Goal: Task Accomplishment & Management: Use online tool/utility

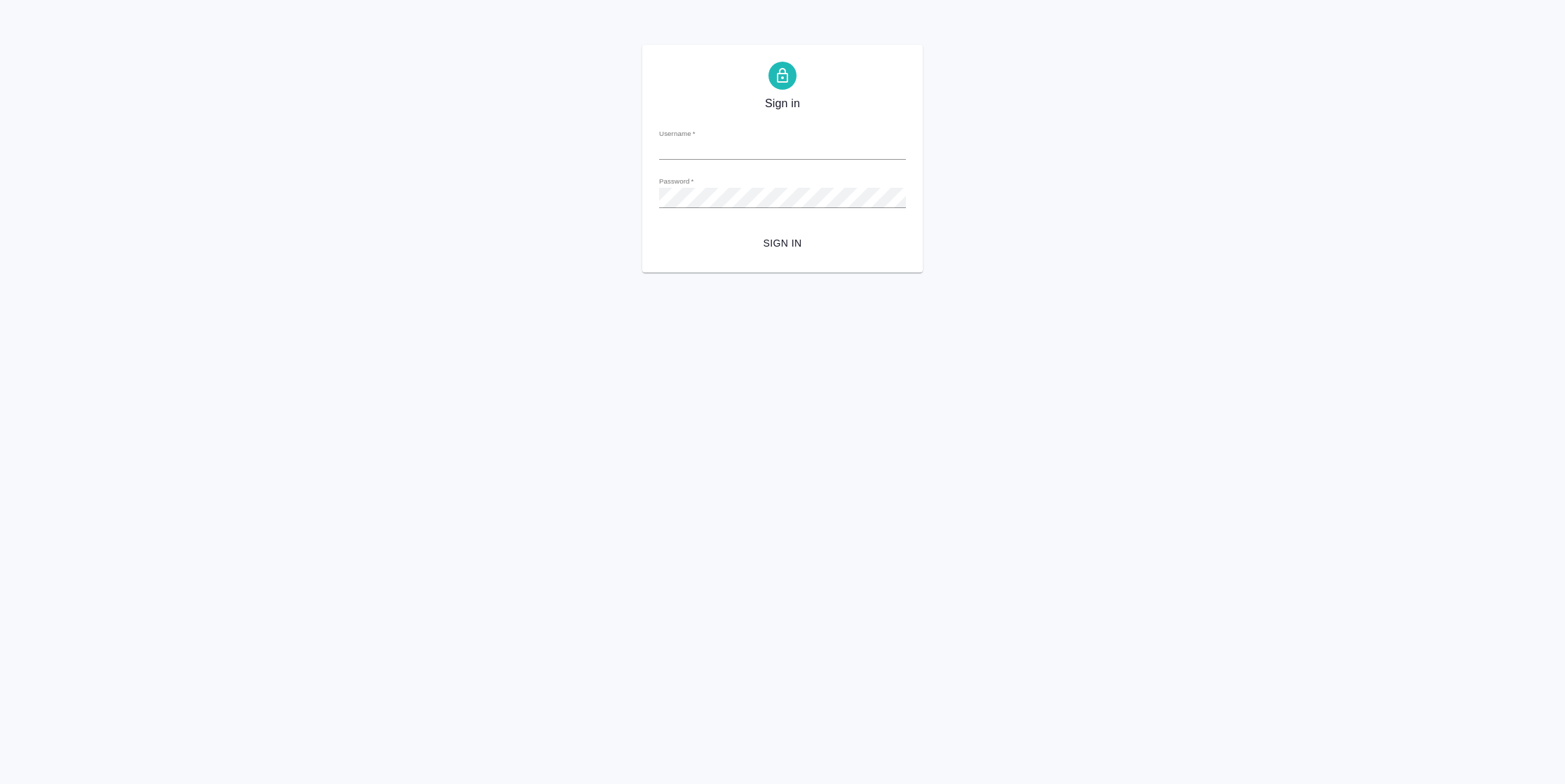
type input "n.vasilyeva@awatera.com"
click at [776, 249] on span "Sign in" at bounding box center [782, 243] width 224 height 17
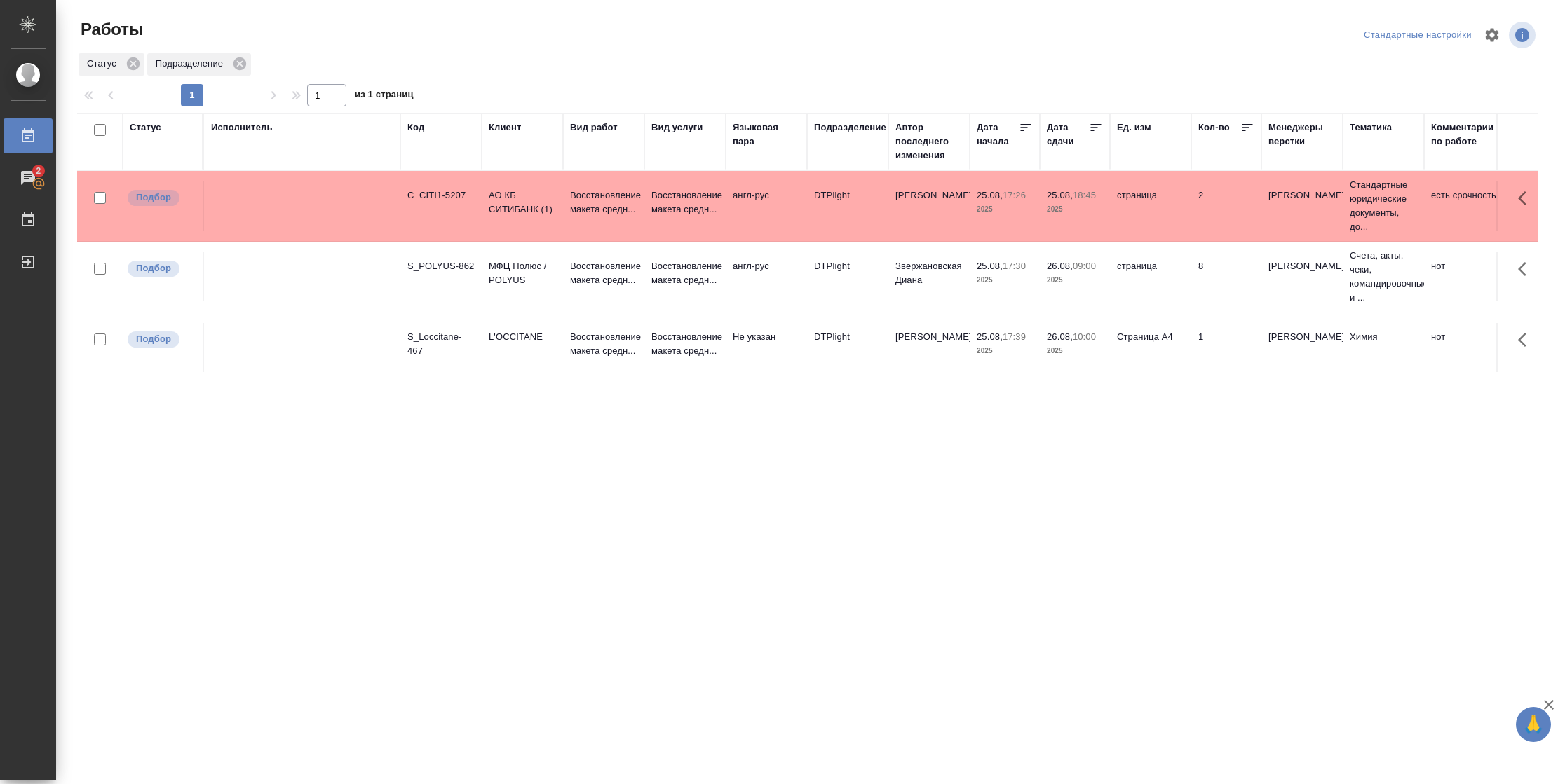
click at [1172, 216] on td "страница" at bounding box center [1150, 206] width 81 height 49
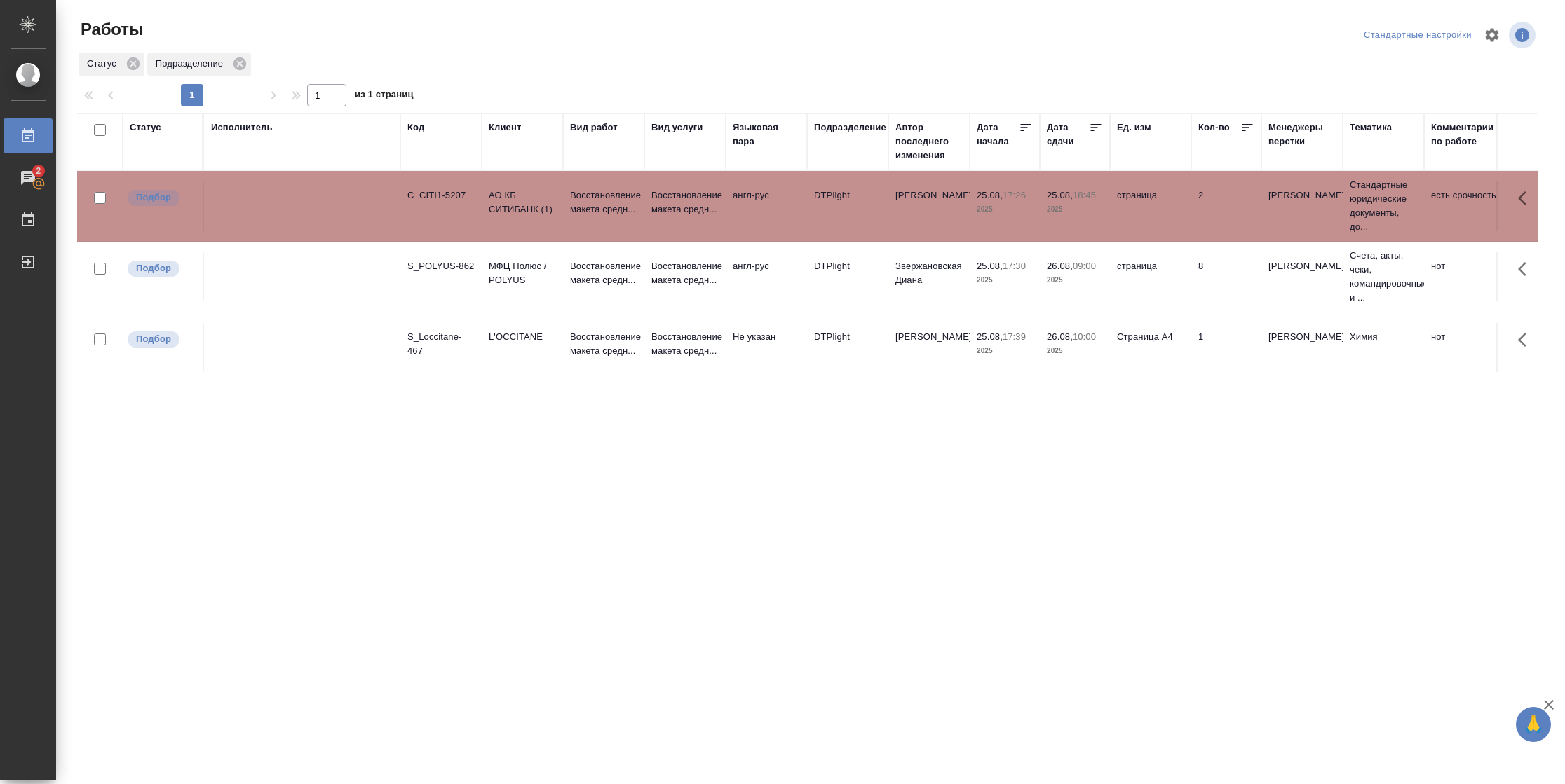
click at [1172, 216] on td "страница" at bounding box center [1150, 206] width 81 height 49
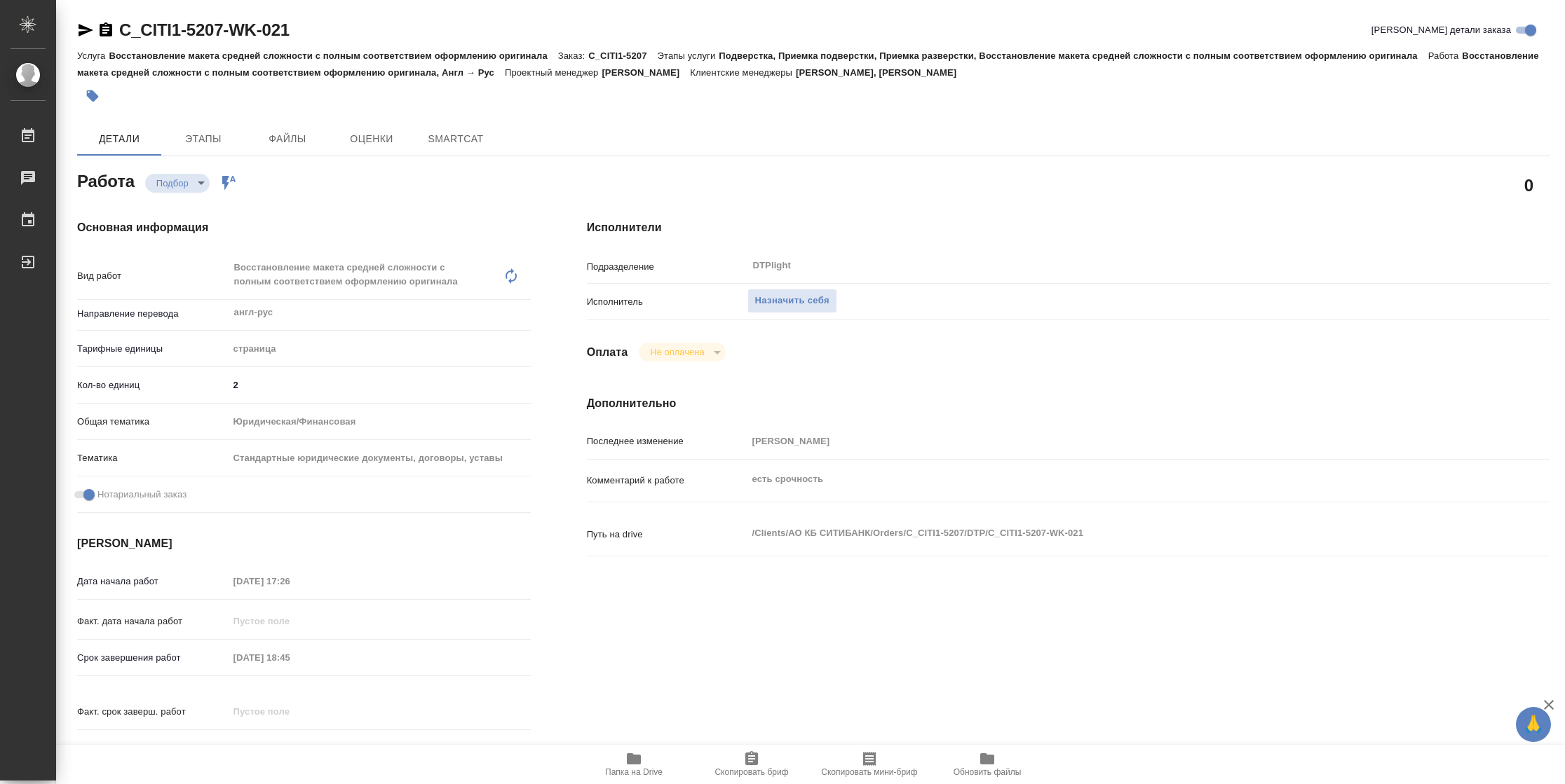
type textarea "x"
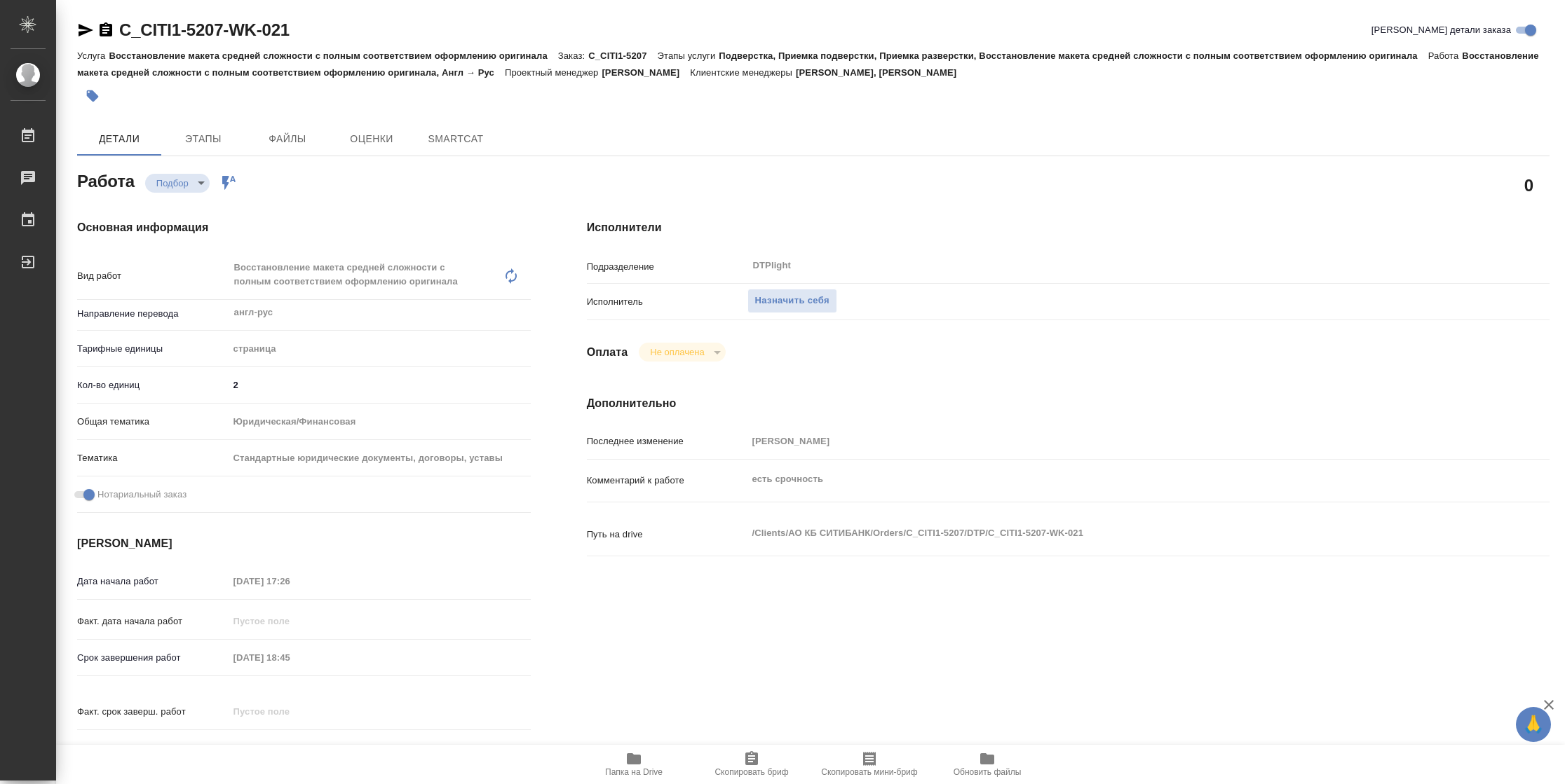
type textarea "x"
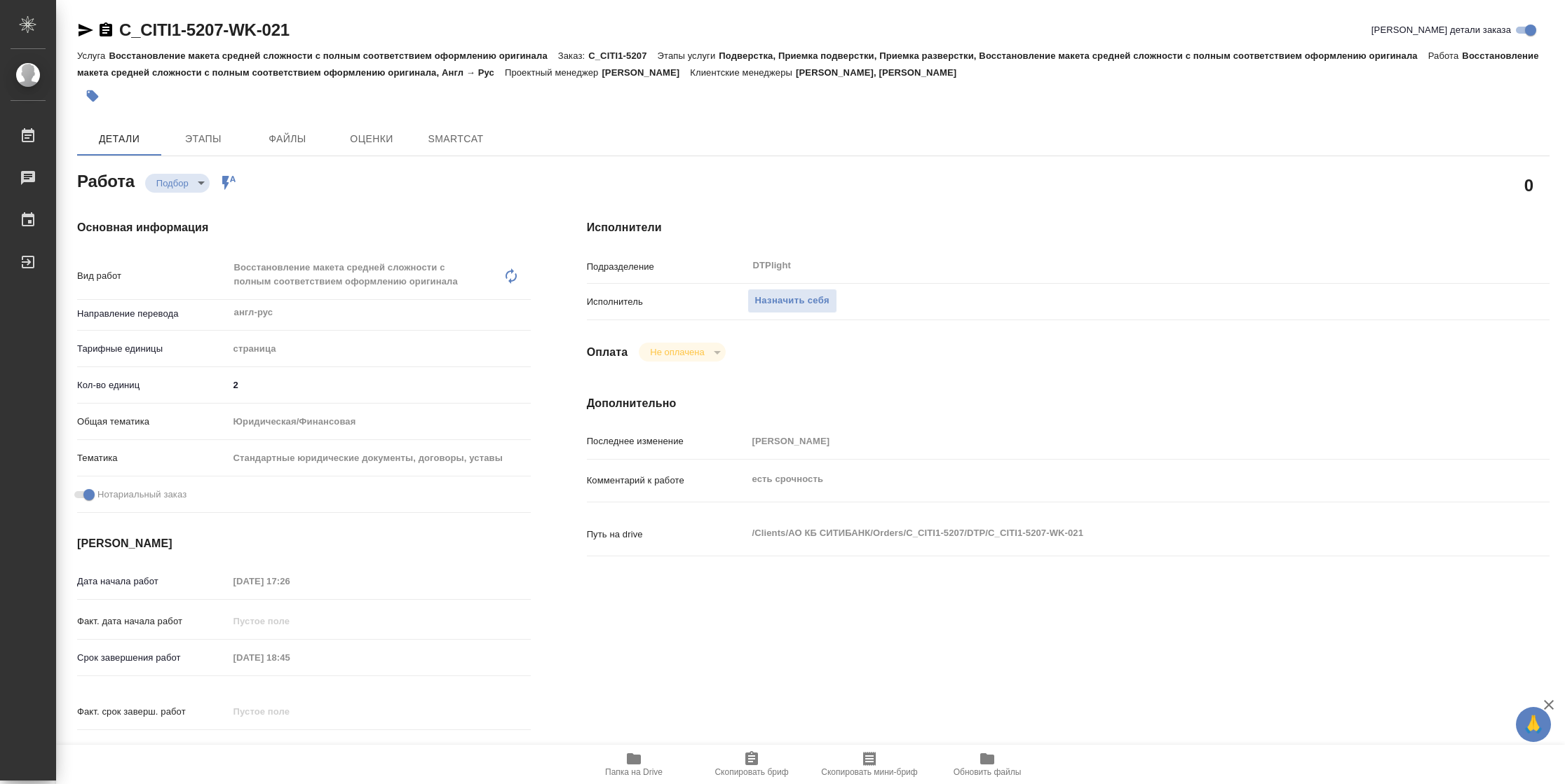
type textarea "x"
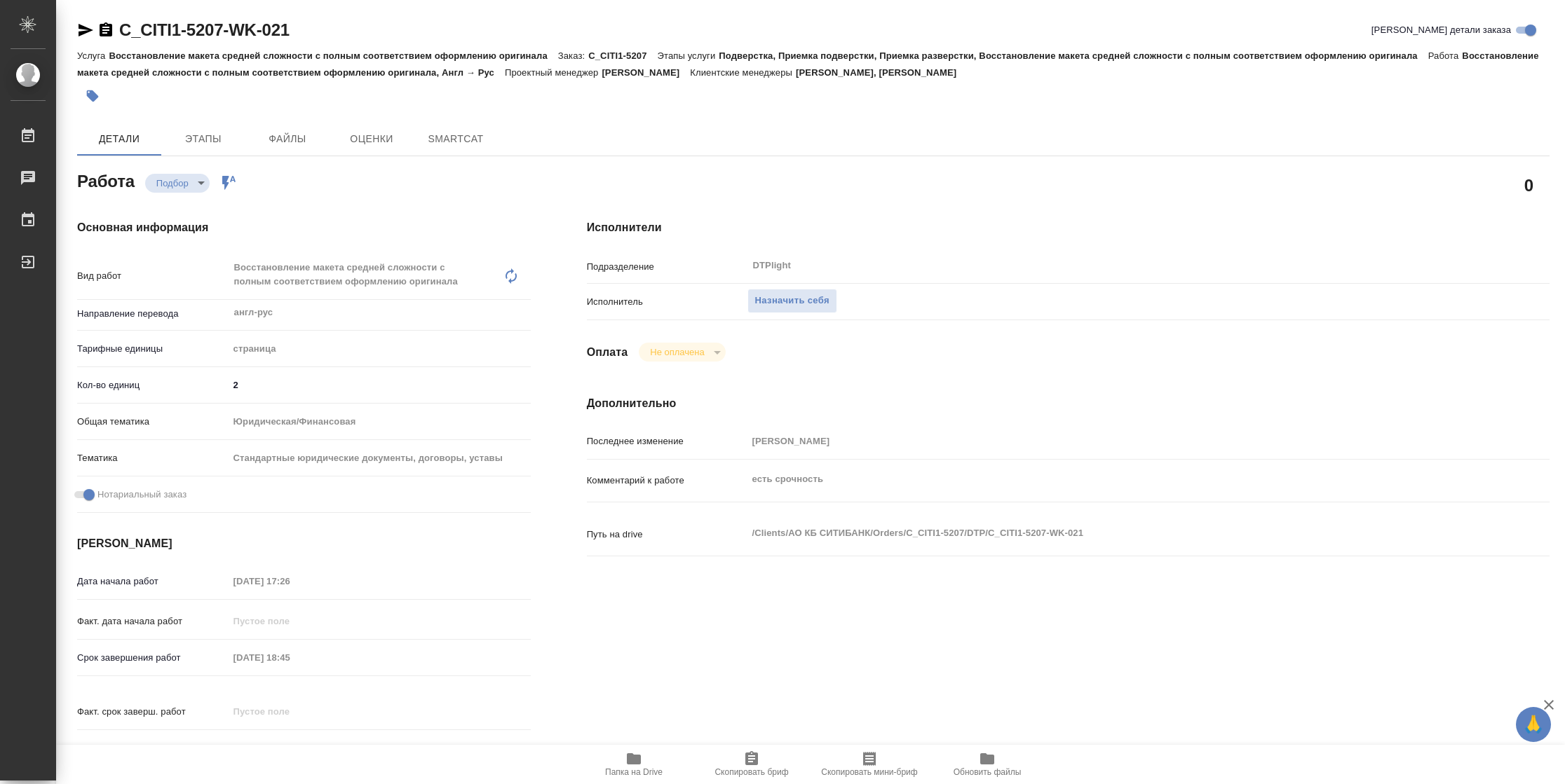
type textarea "x"
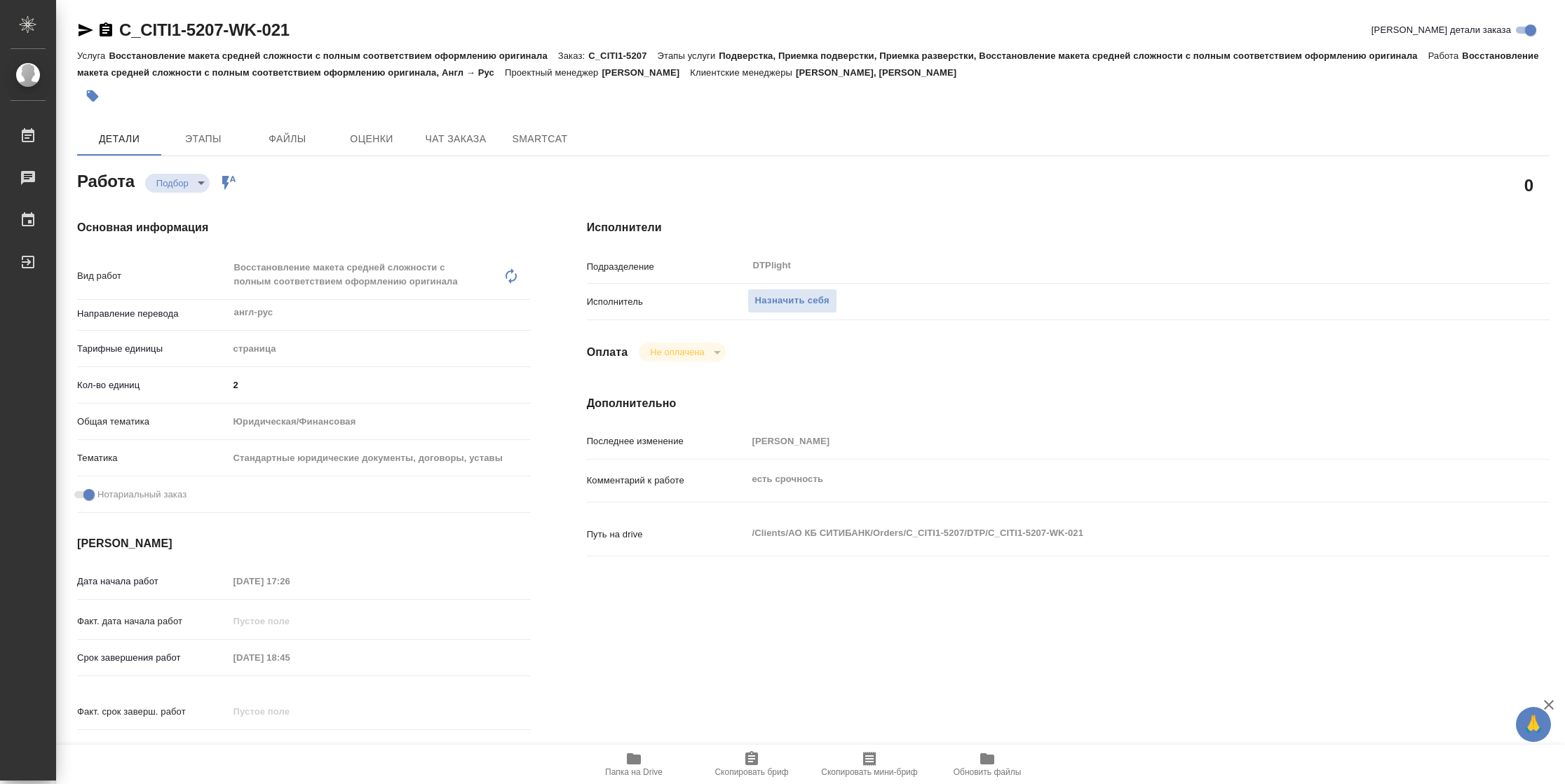
click at [641, 764] on icon "button" at bounding box center [633, 759] width 17 height 17
type textarea "x"
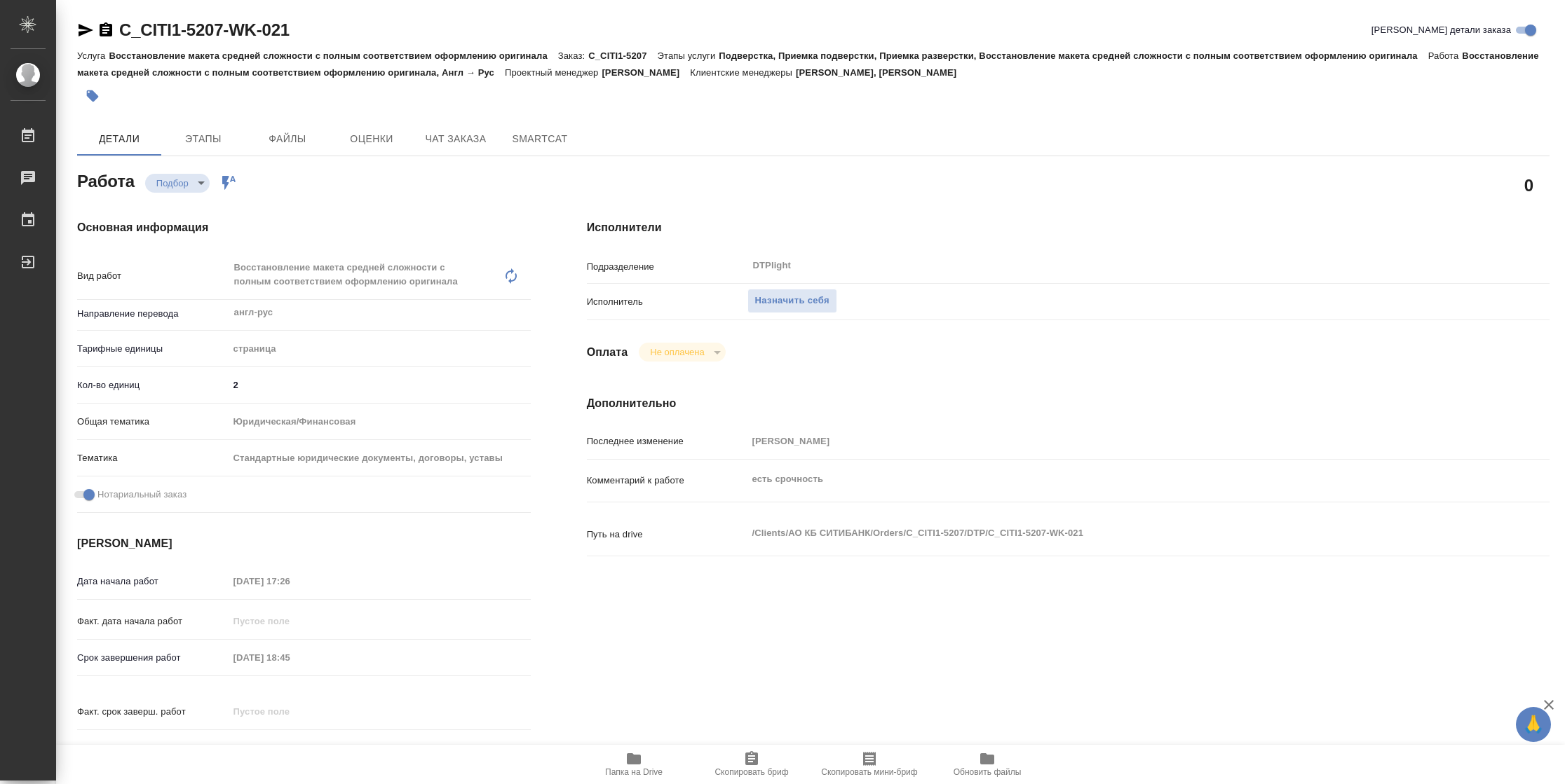
type textarea "x"
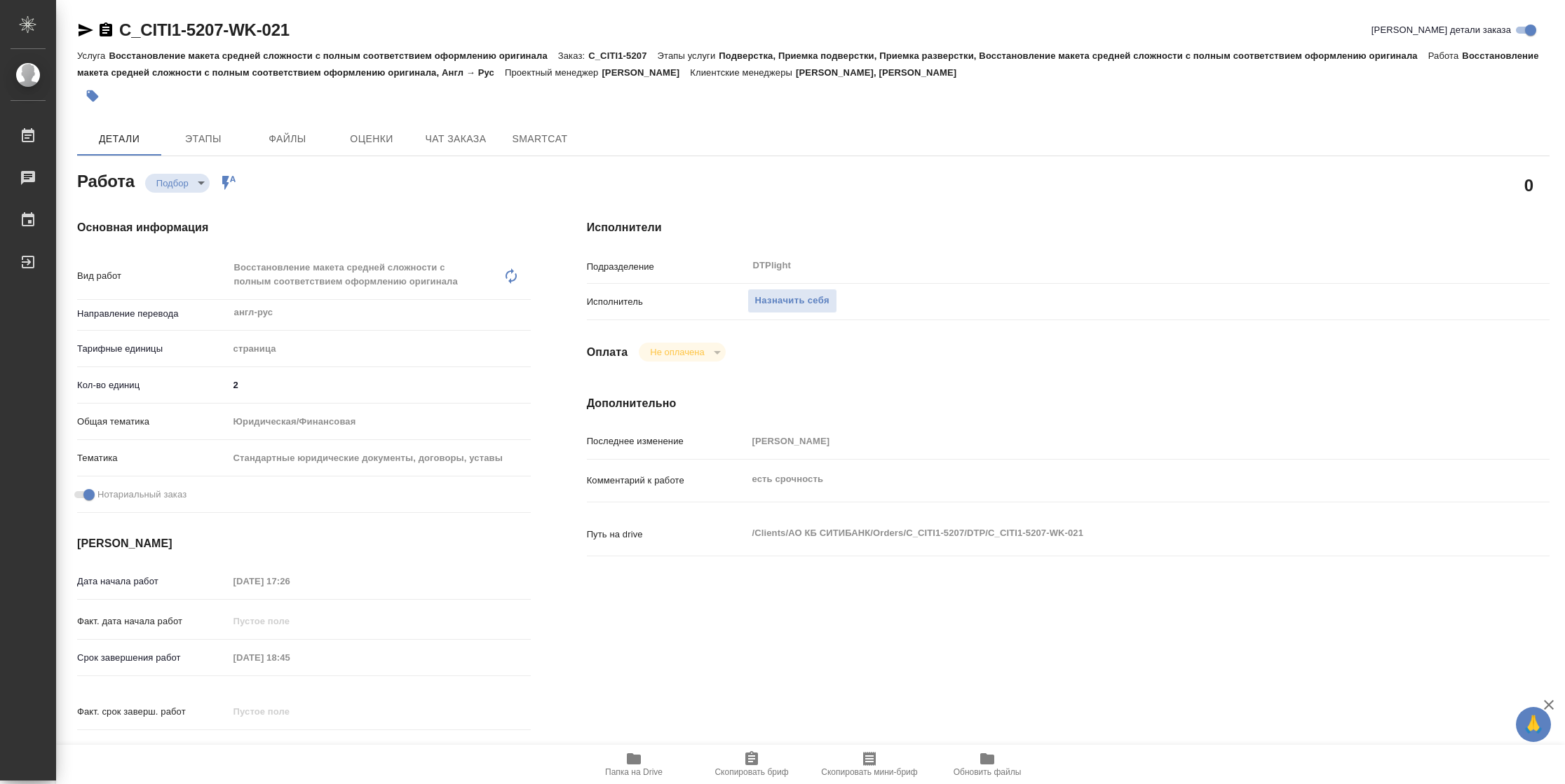
type textarea "x"
click at [767, 307] on span "Назначить себя" at bounding box center [791, 301] width 75 height 16
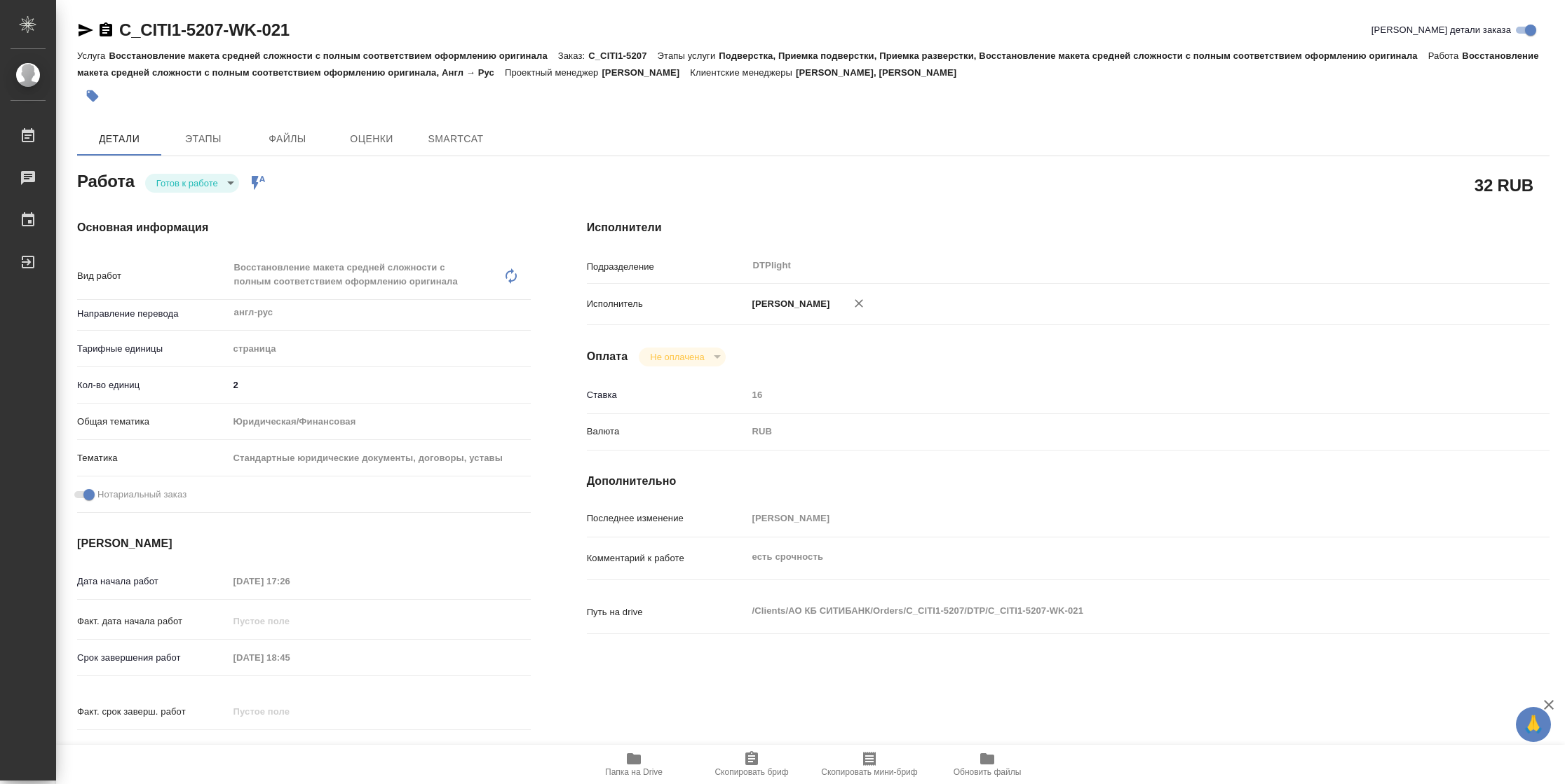
type textarea "x"
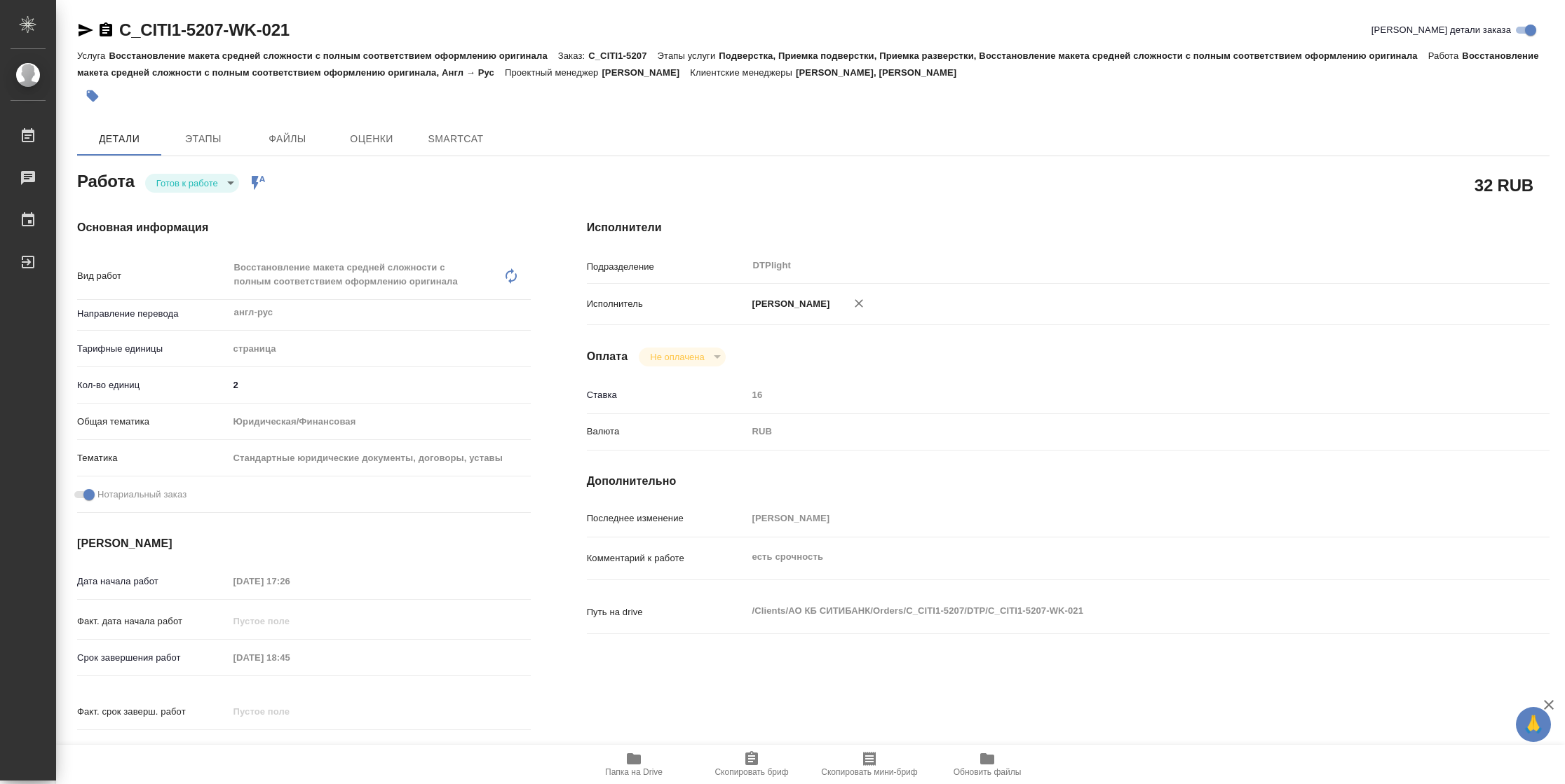
type textarea "x"
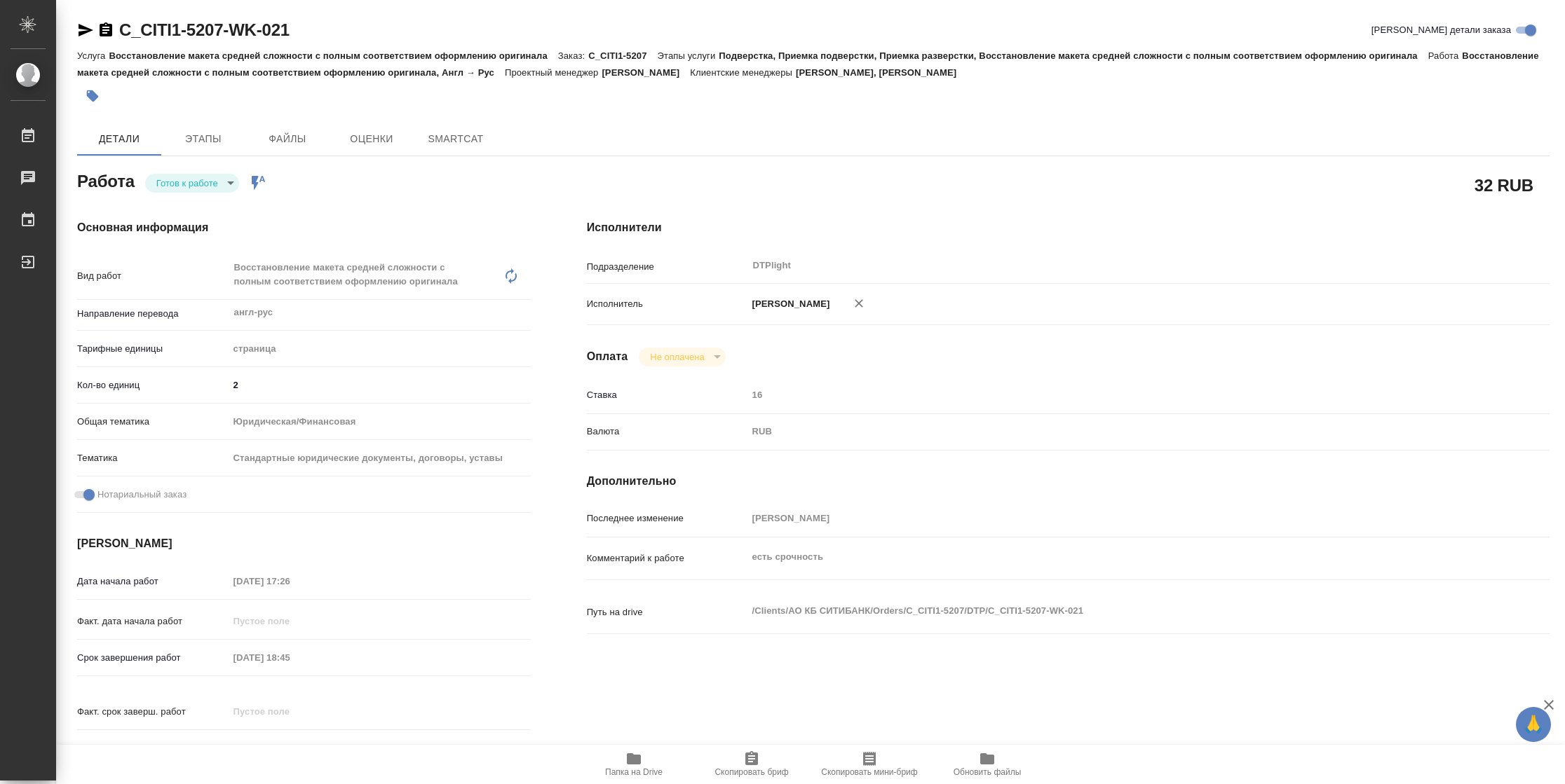
click at [197, 191] on body "🙏 .cls-1 fill:#fff; AWATERA Vasilyeva Natalia Работы Чаты График Выйти C_CITI1-…" at bounding box center [782, 392] width 1565 height 784
type textarea "x"
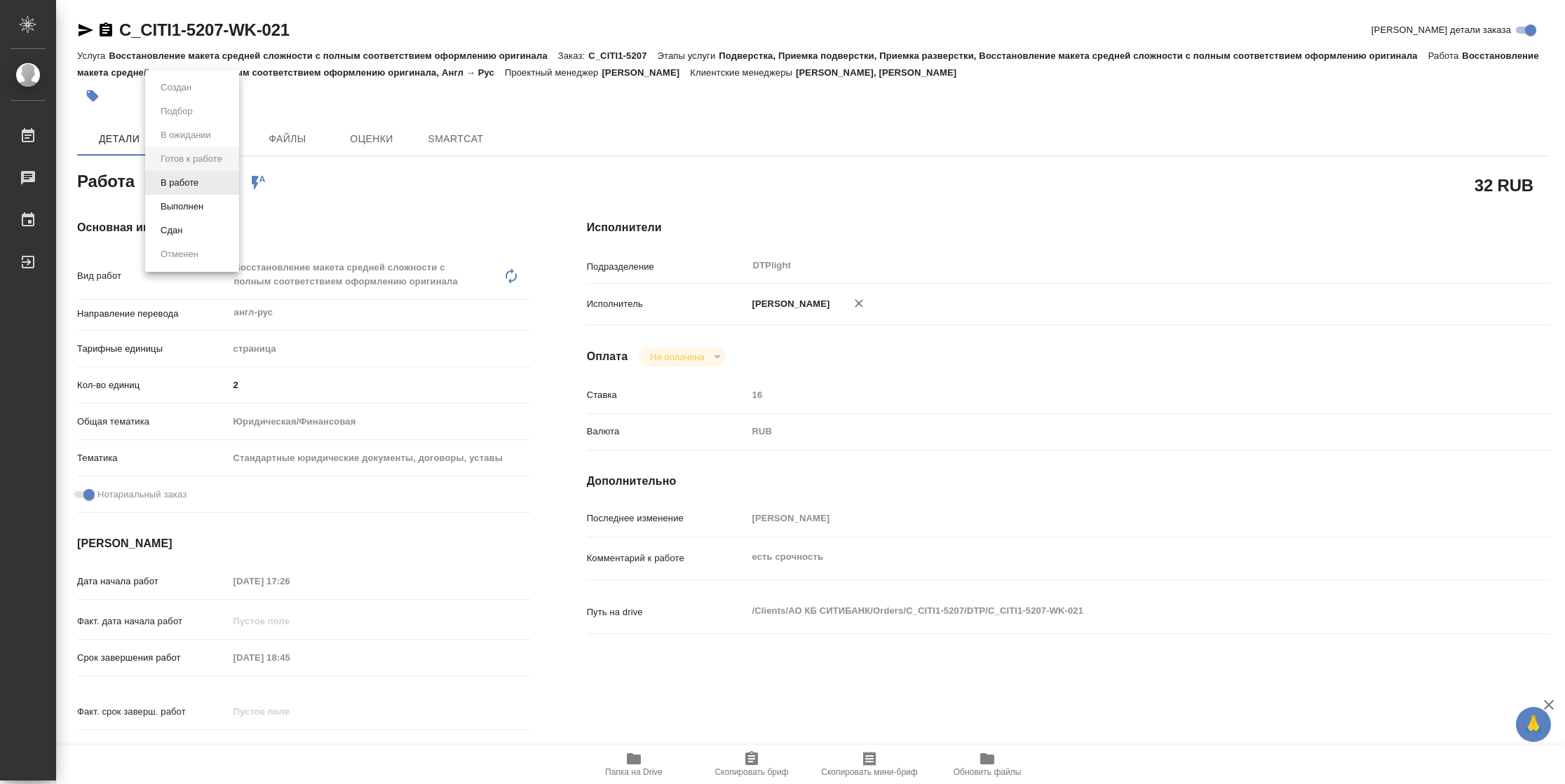
type textarea "x"
click at [196, 185] on button "В работе" at bounding box center [179, 183] width 46 height 15
type textarea "x"
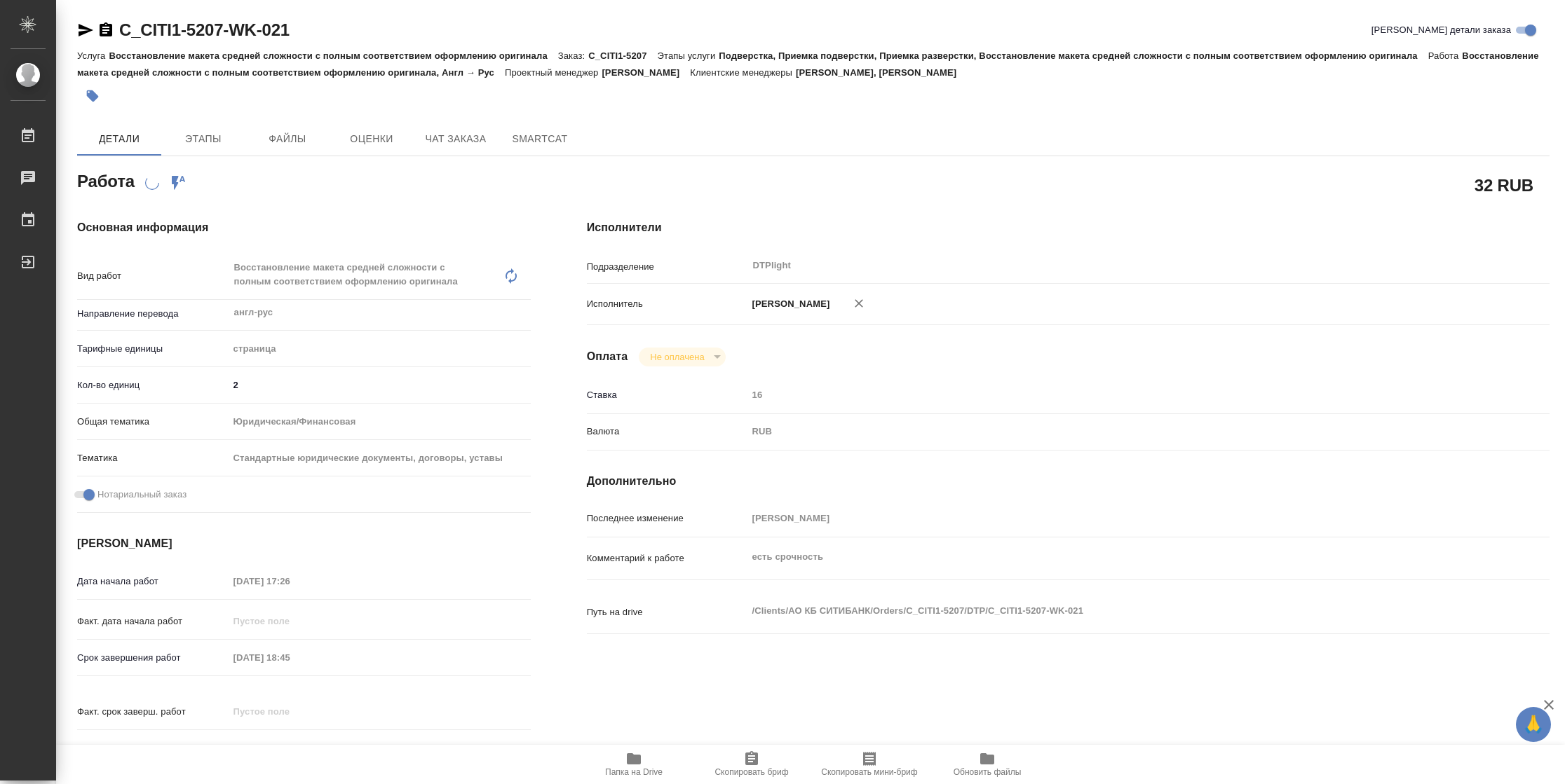
type textarea "x"
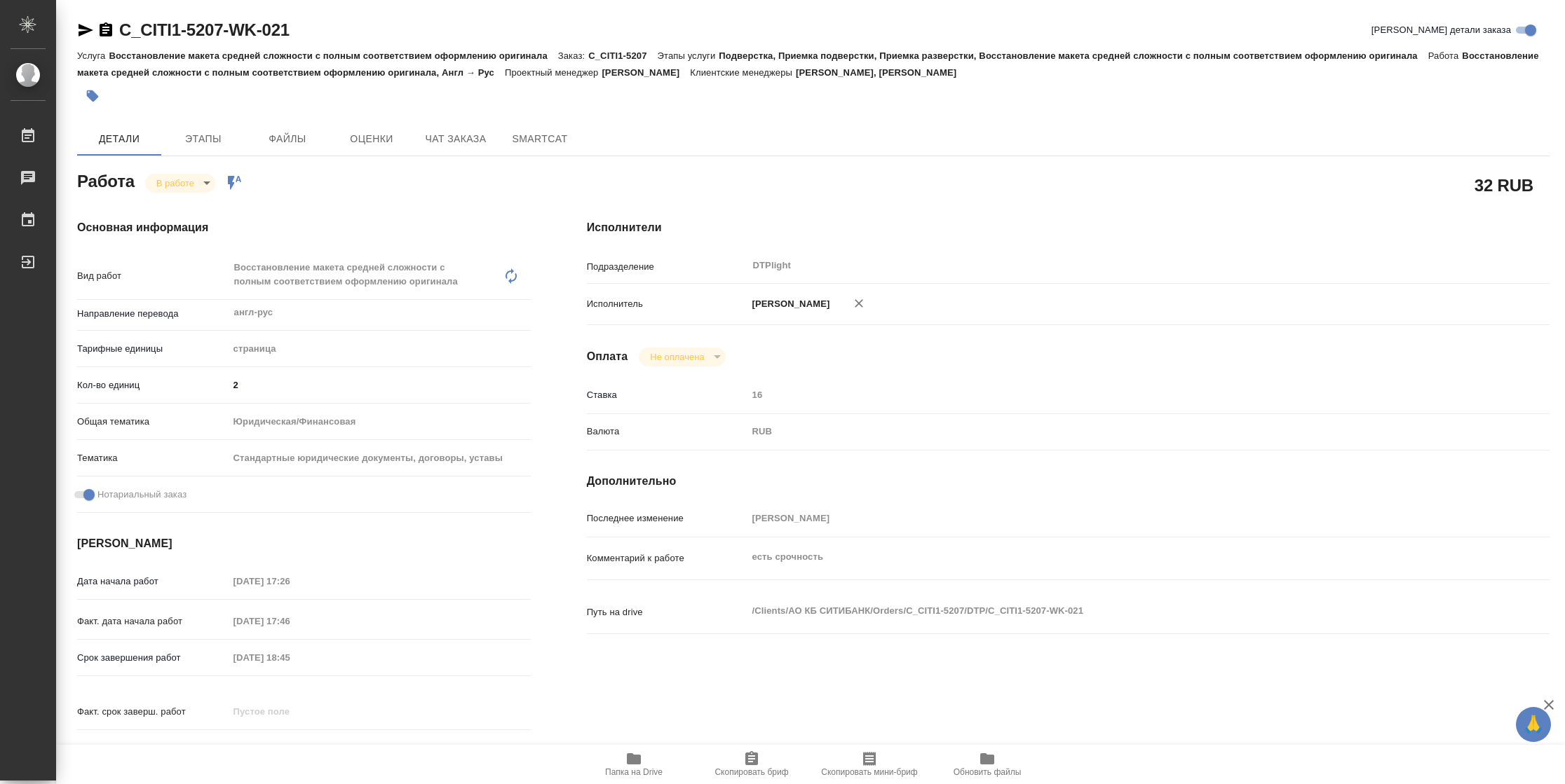
type textarea "x"
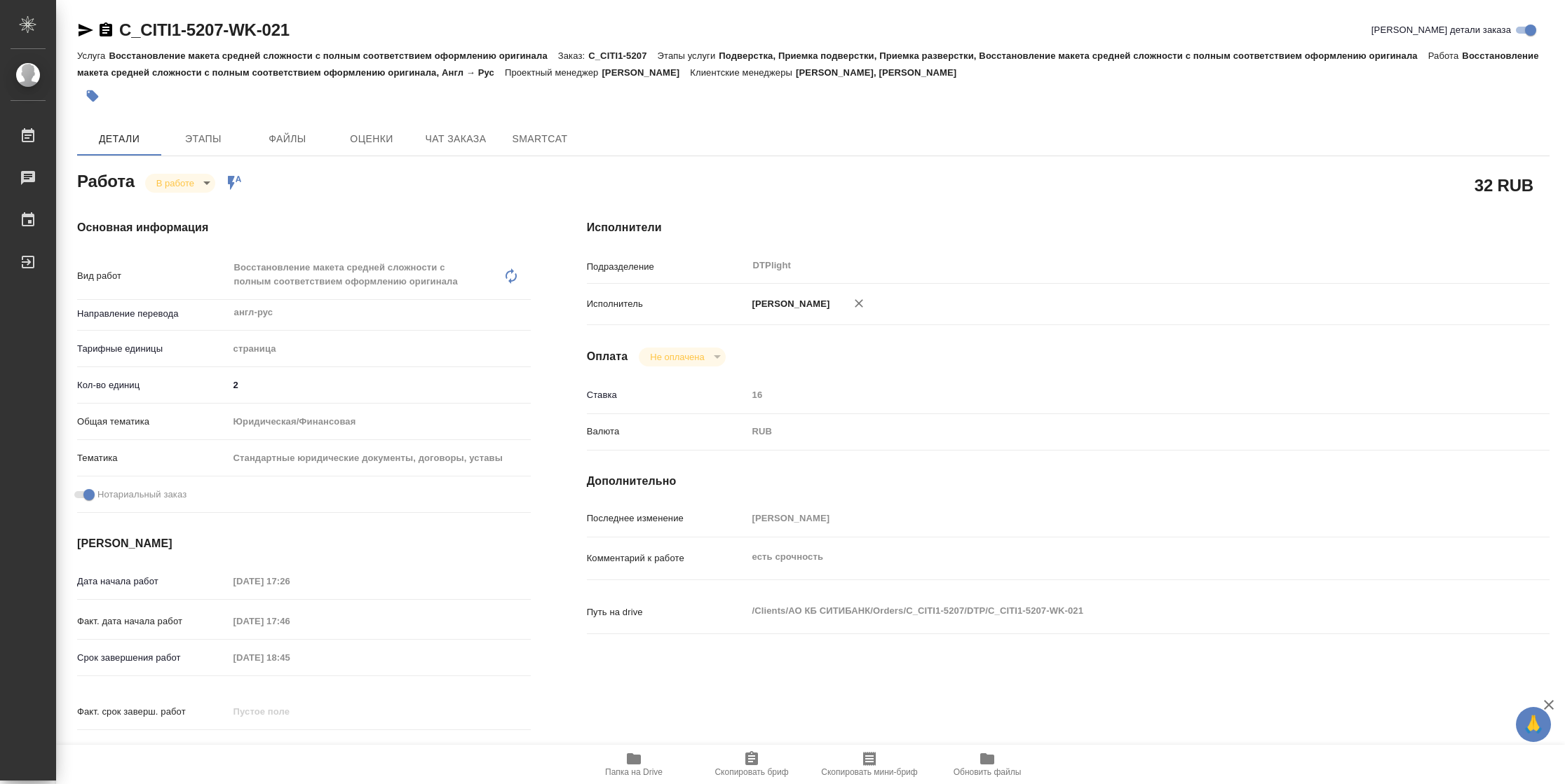
type textarea "x"
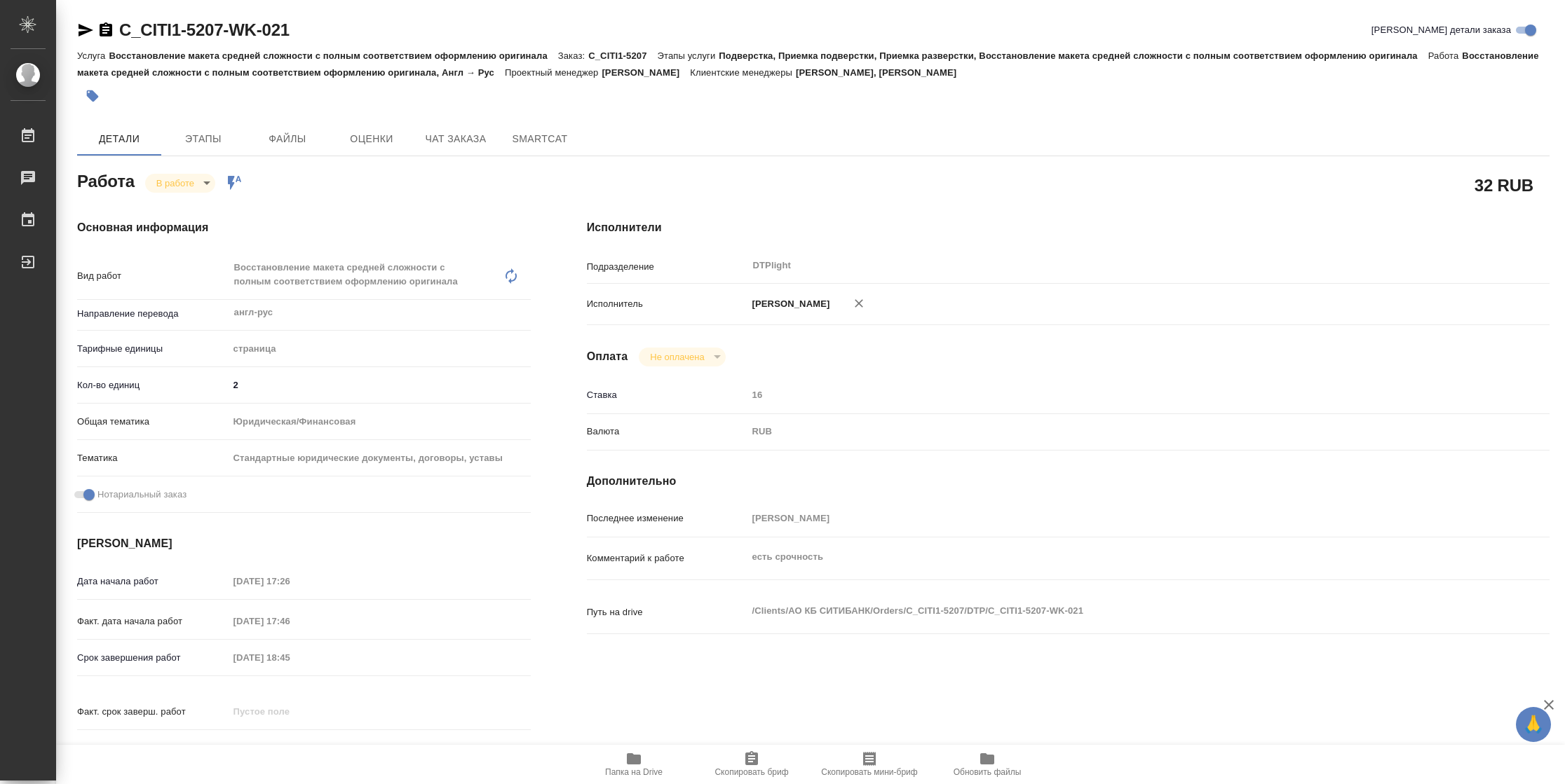
type textarea "x"
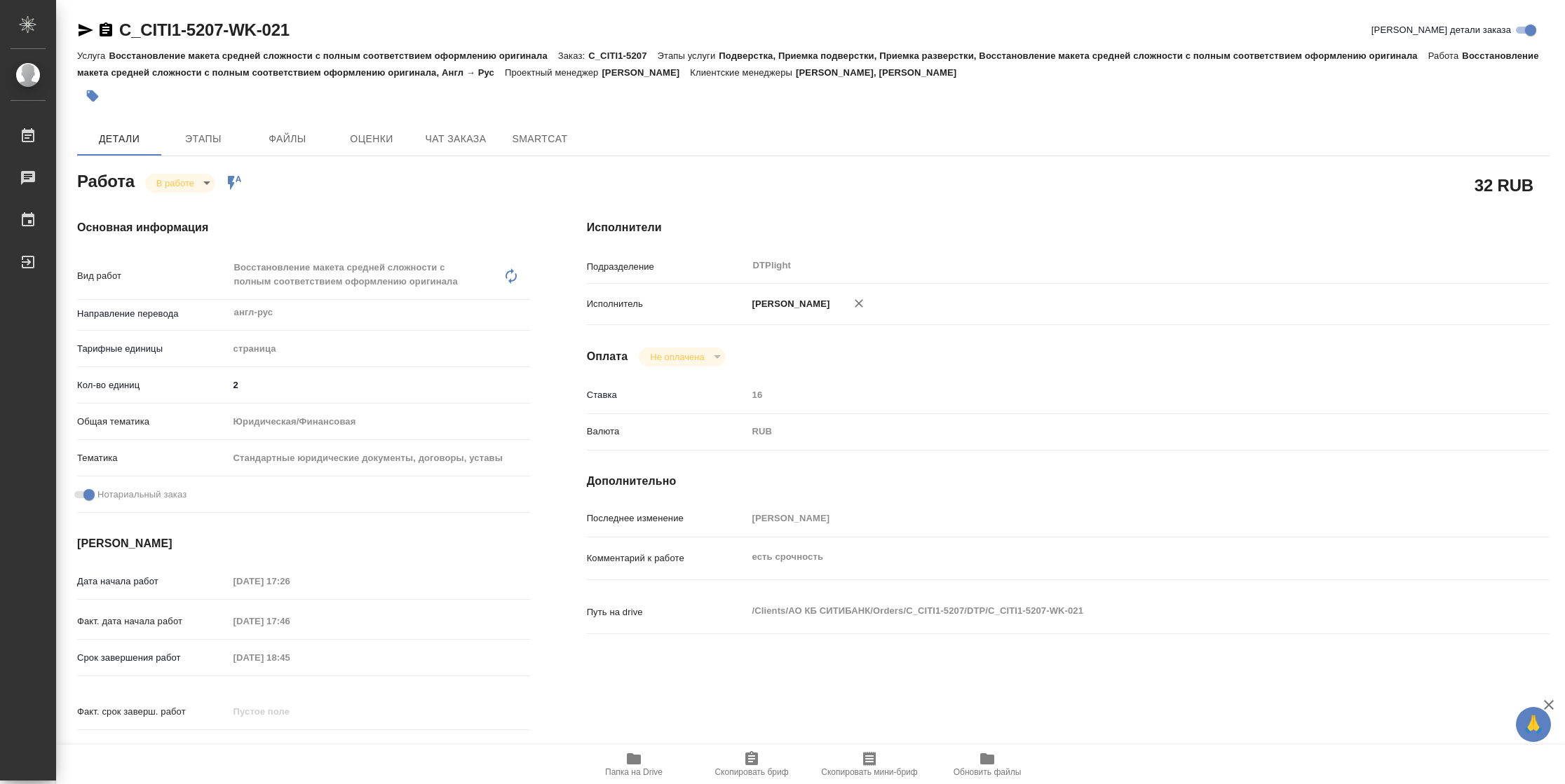
type textarea "x"
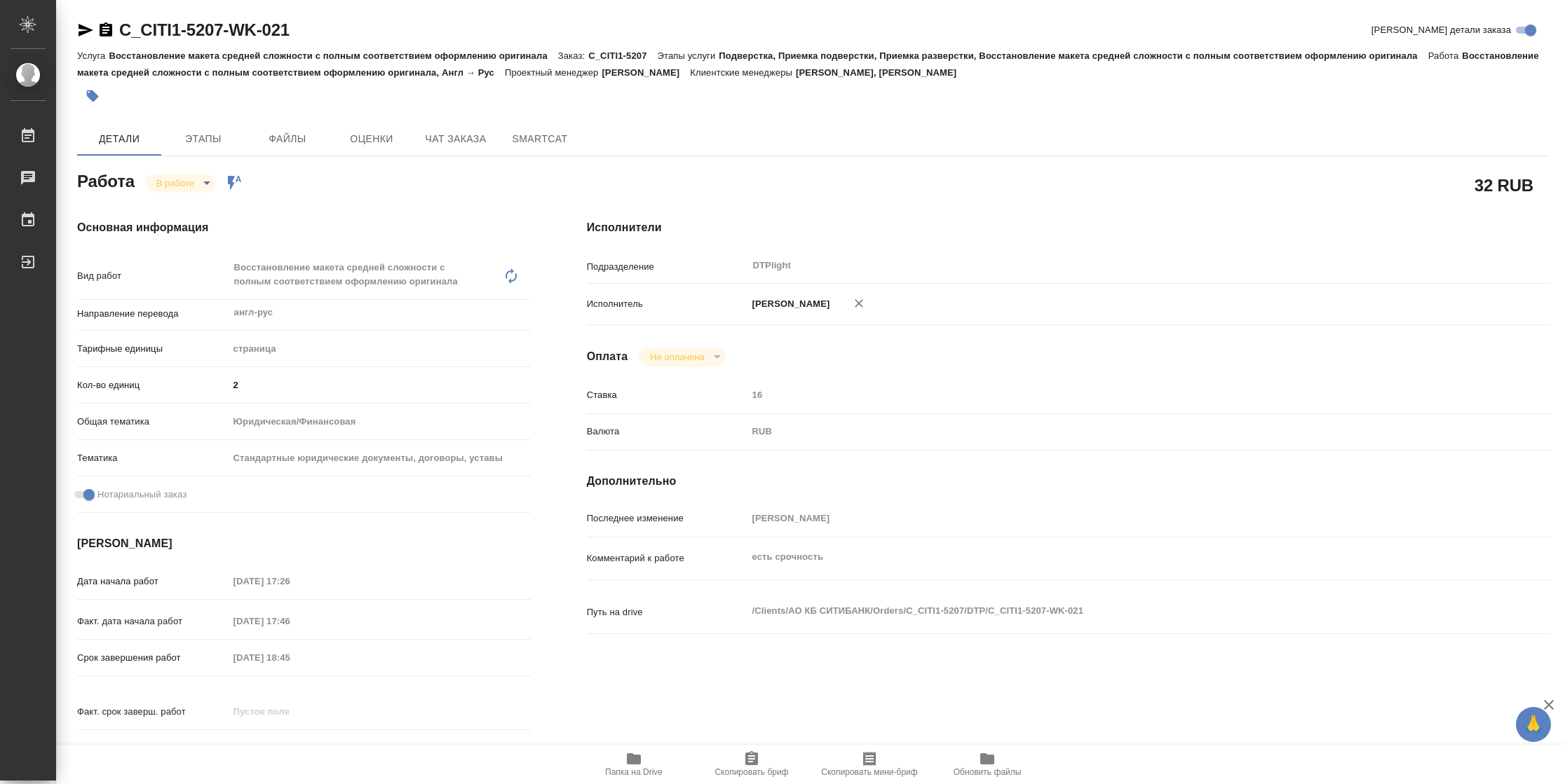
type textarea "x"
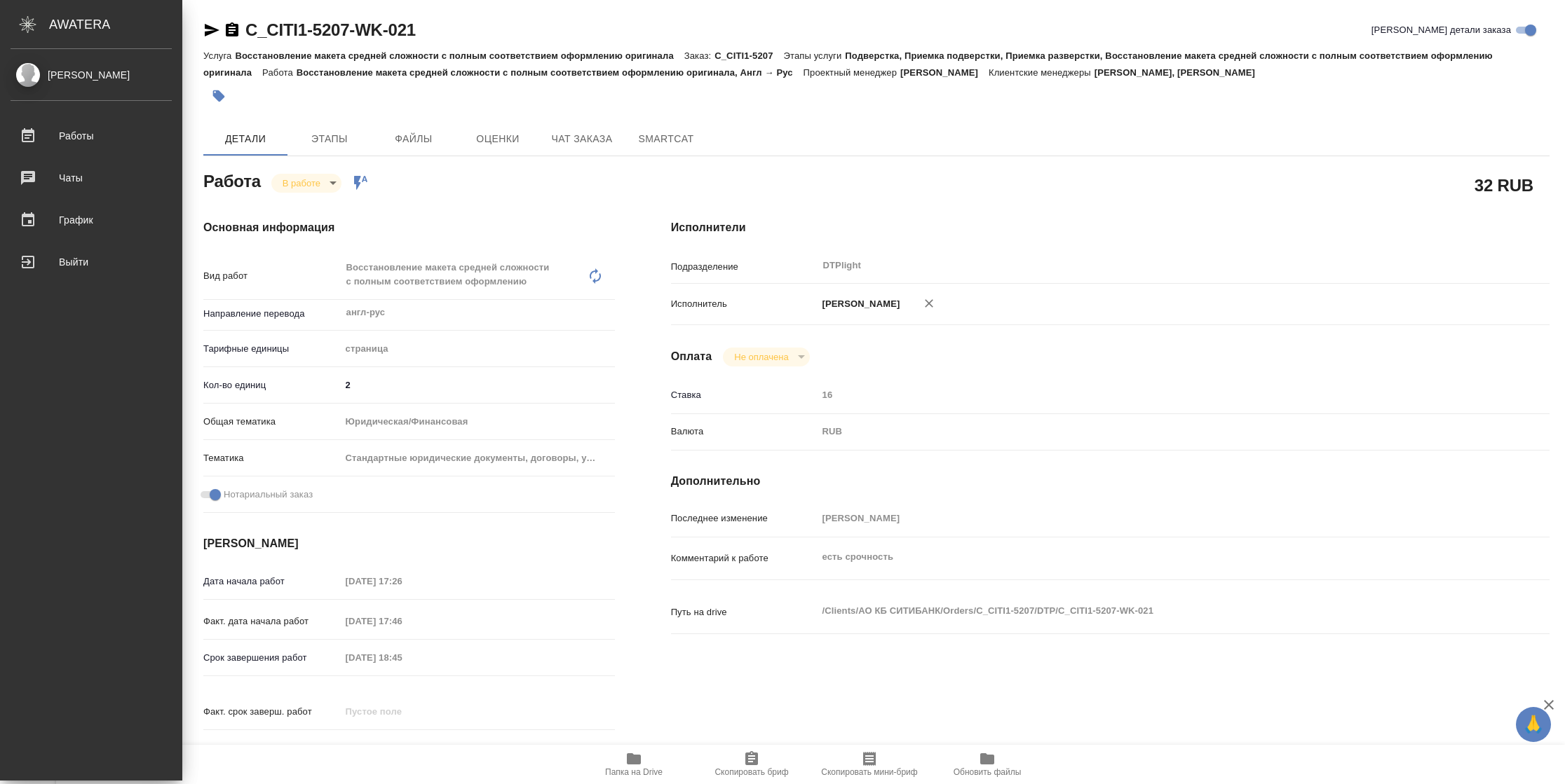
type textarea "x"
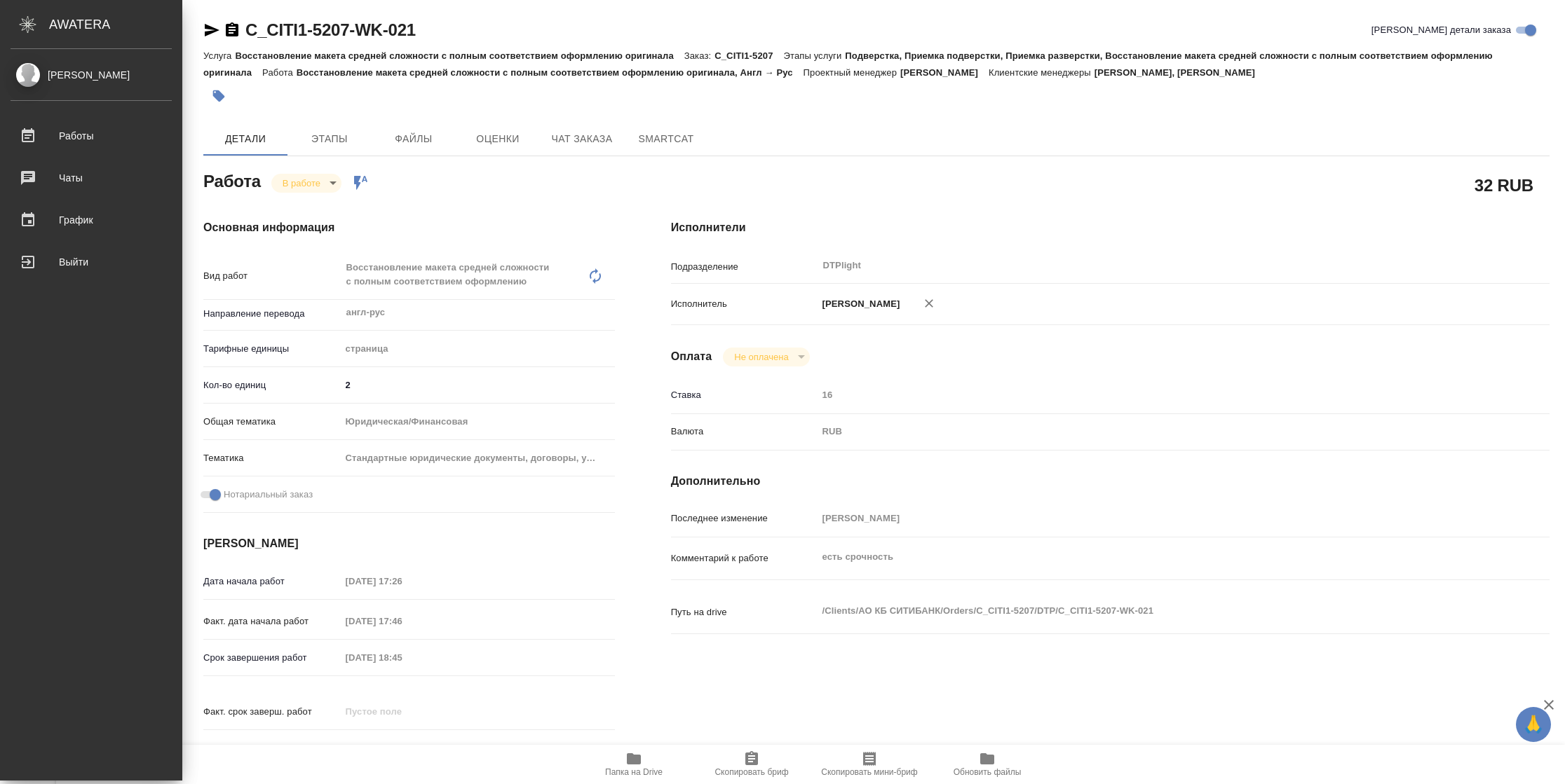
type textarea "x"
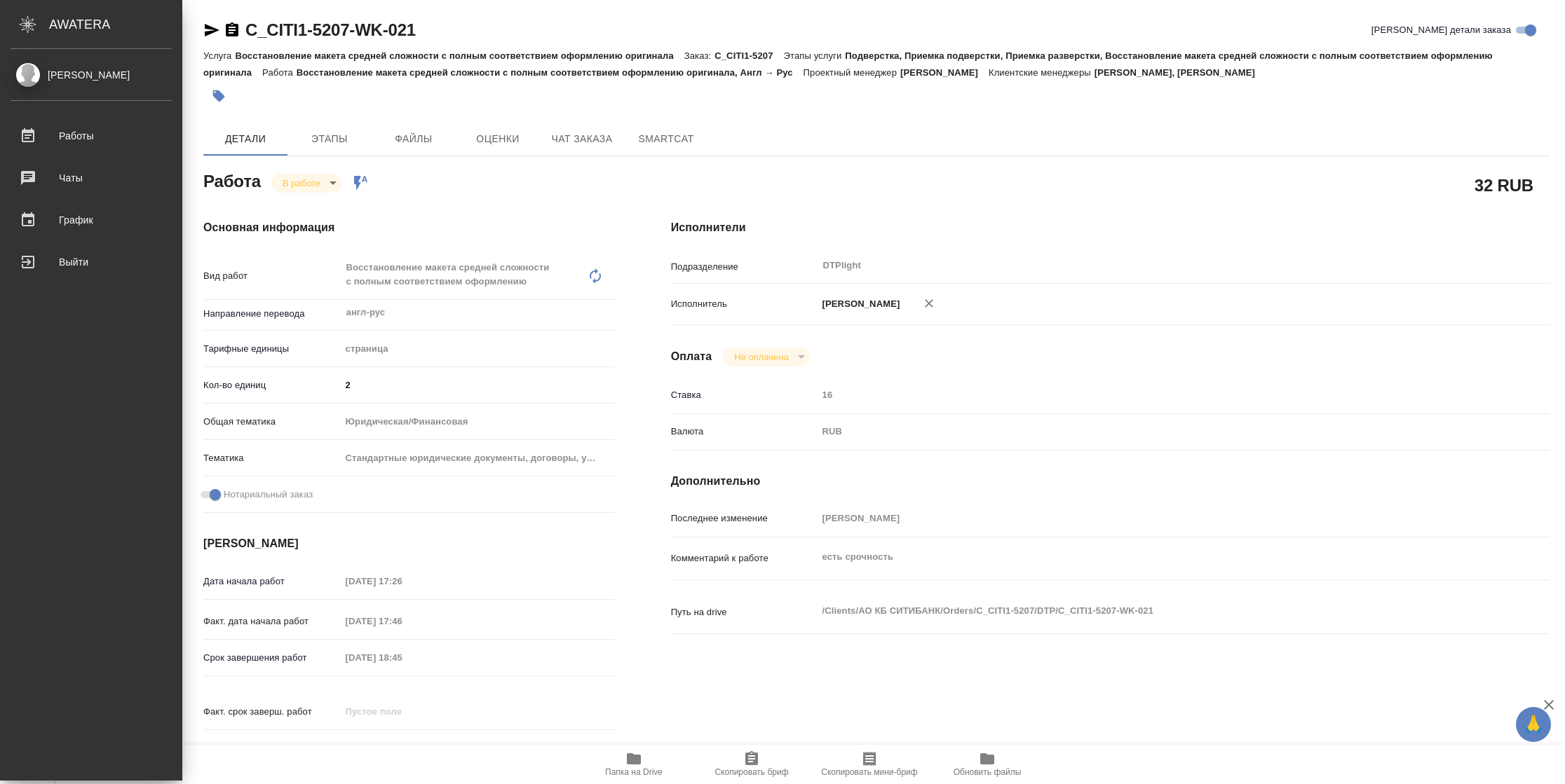
type textarea "x"
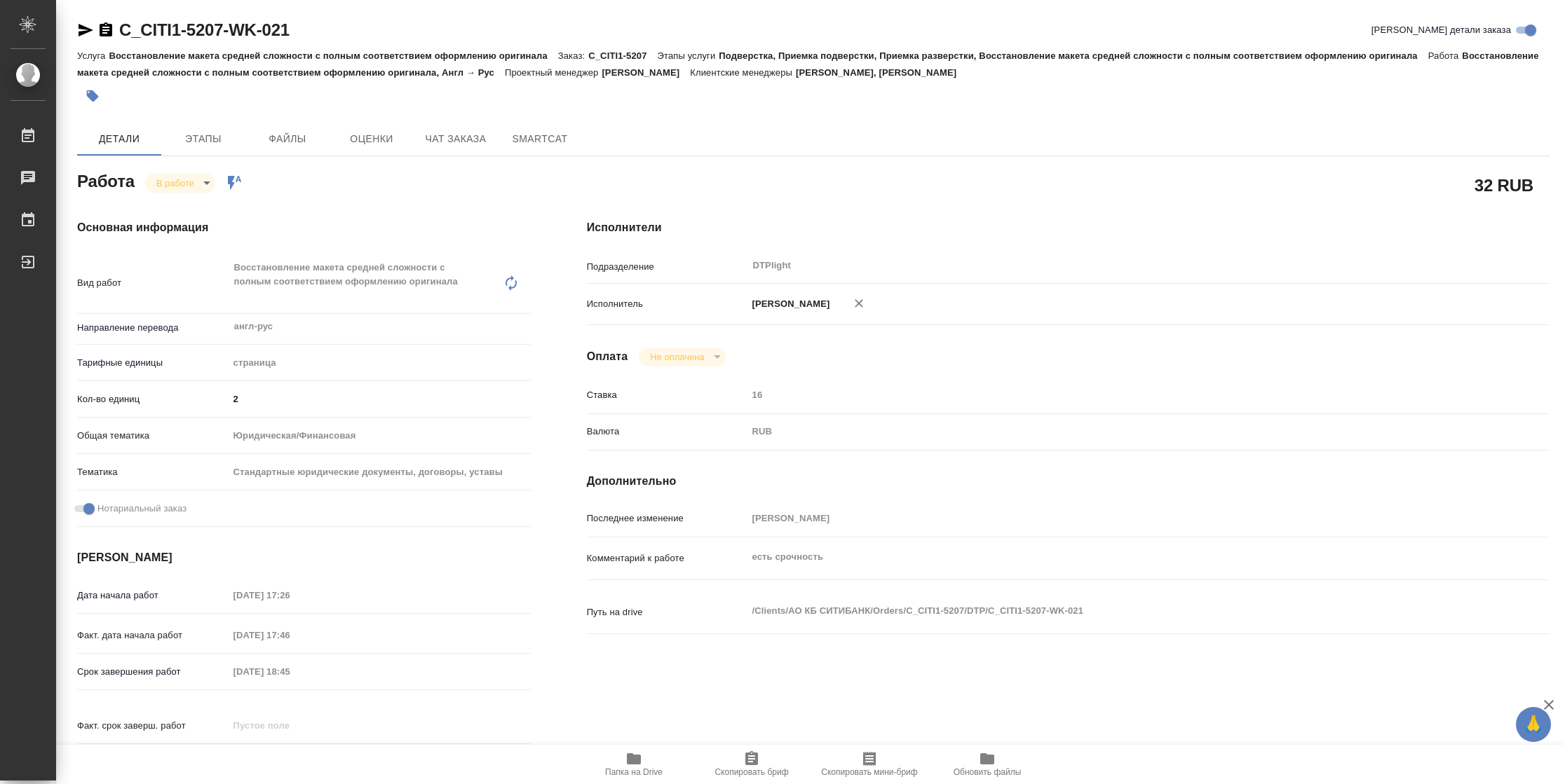
type textarea "x"
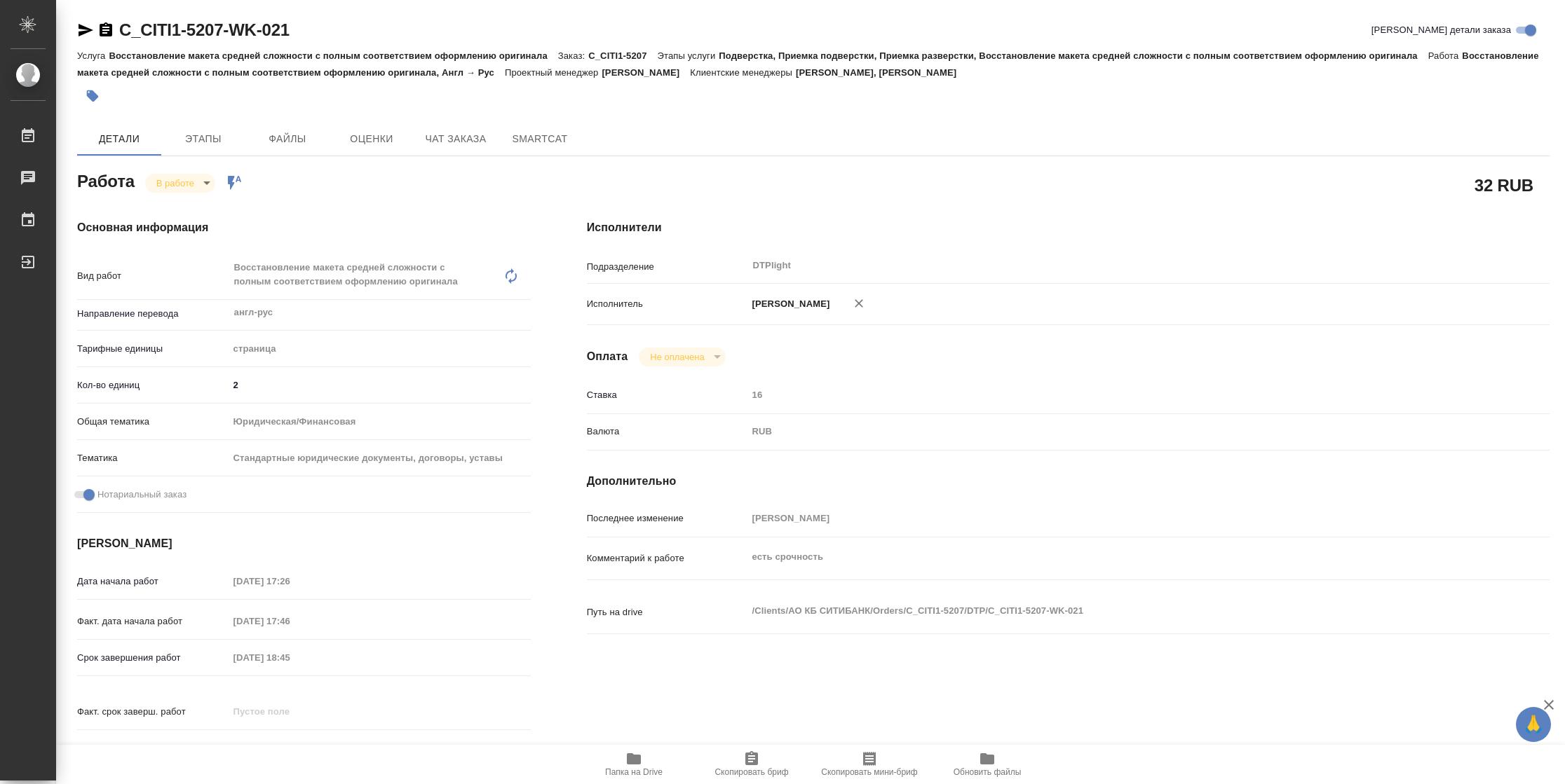
click at [81, 28] on icon "button" at bounding box center [85, 30] width 14 height 13
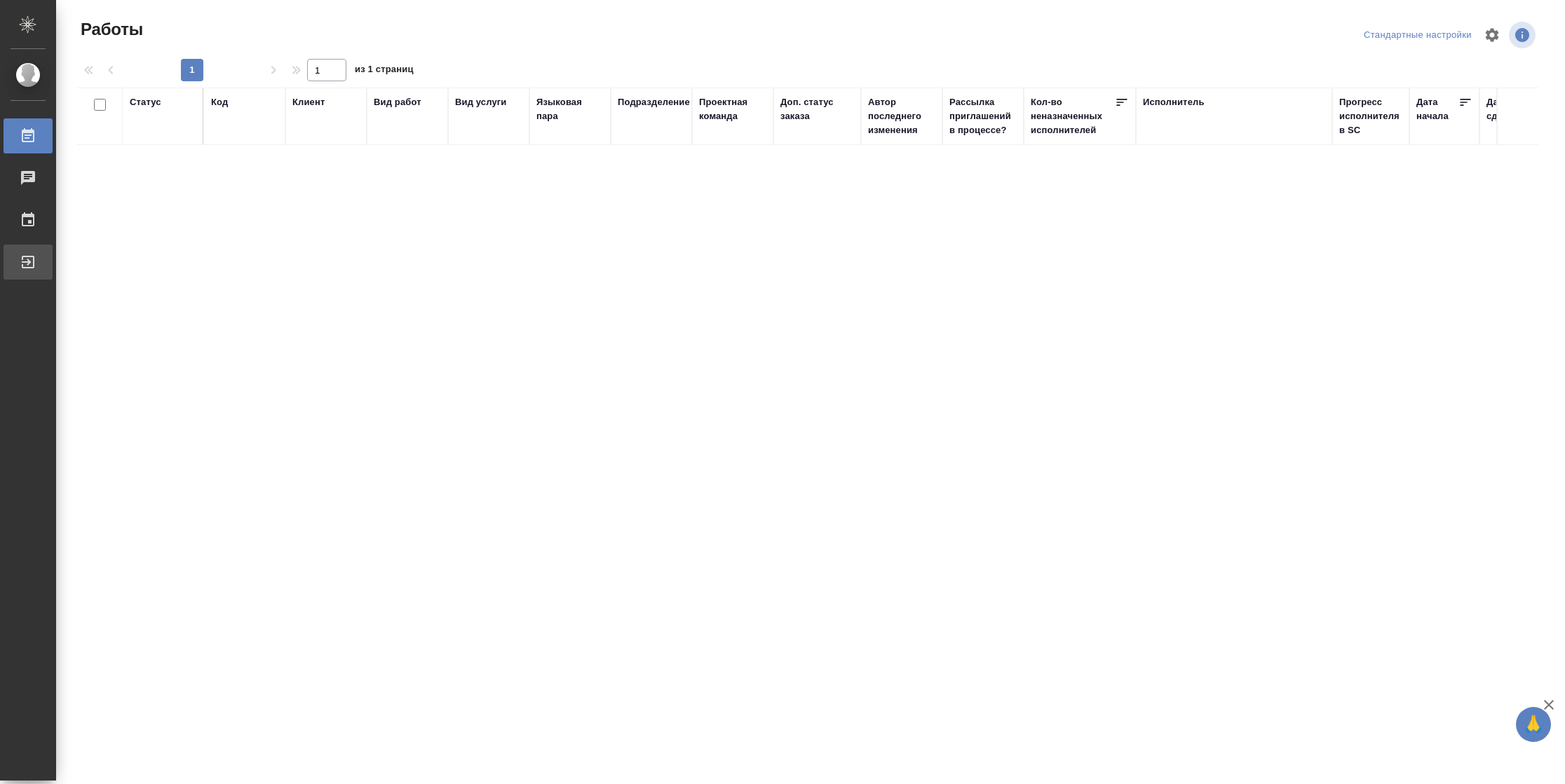
click at [26, 264] on div "Выйти" at bounding box center [10, 262] width 35 height 21
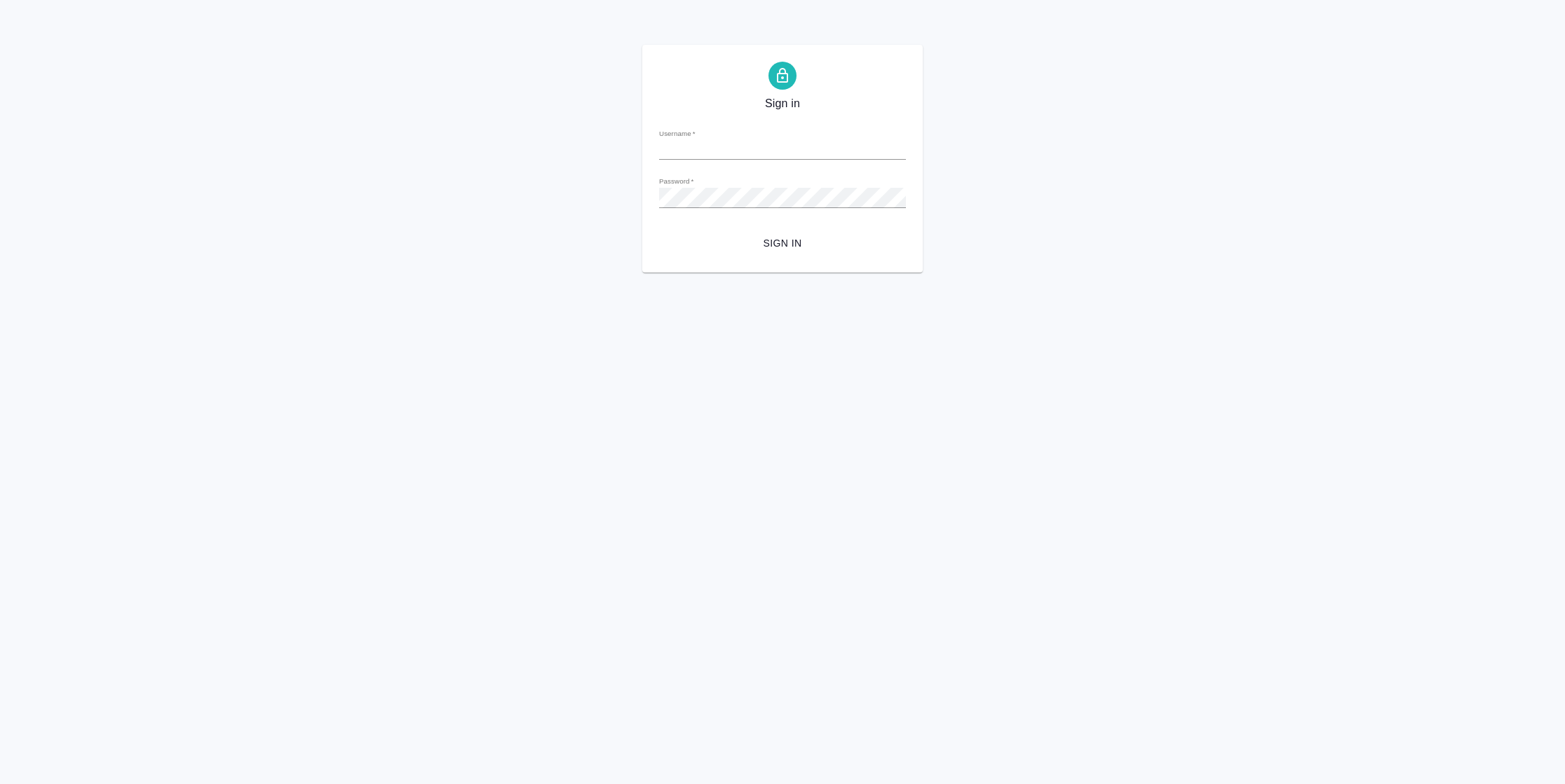
type input "n.vasilyeva@awatera.com"
click at [769, 247] on span "Sign in" at bounding box center [782, 243] width 224 height 17
